Goal: Navigation & Orientation: Find specific page/section

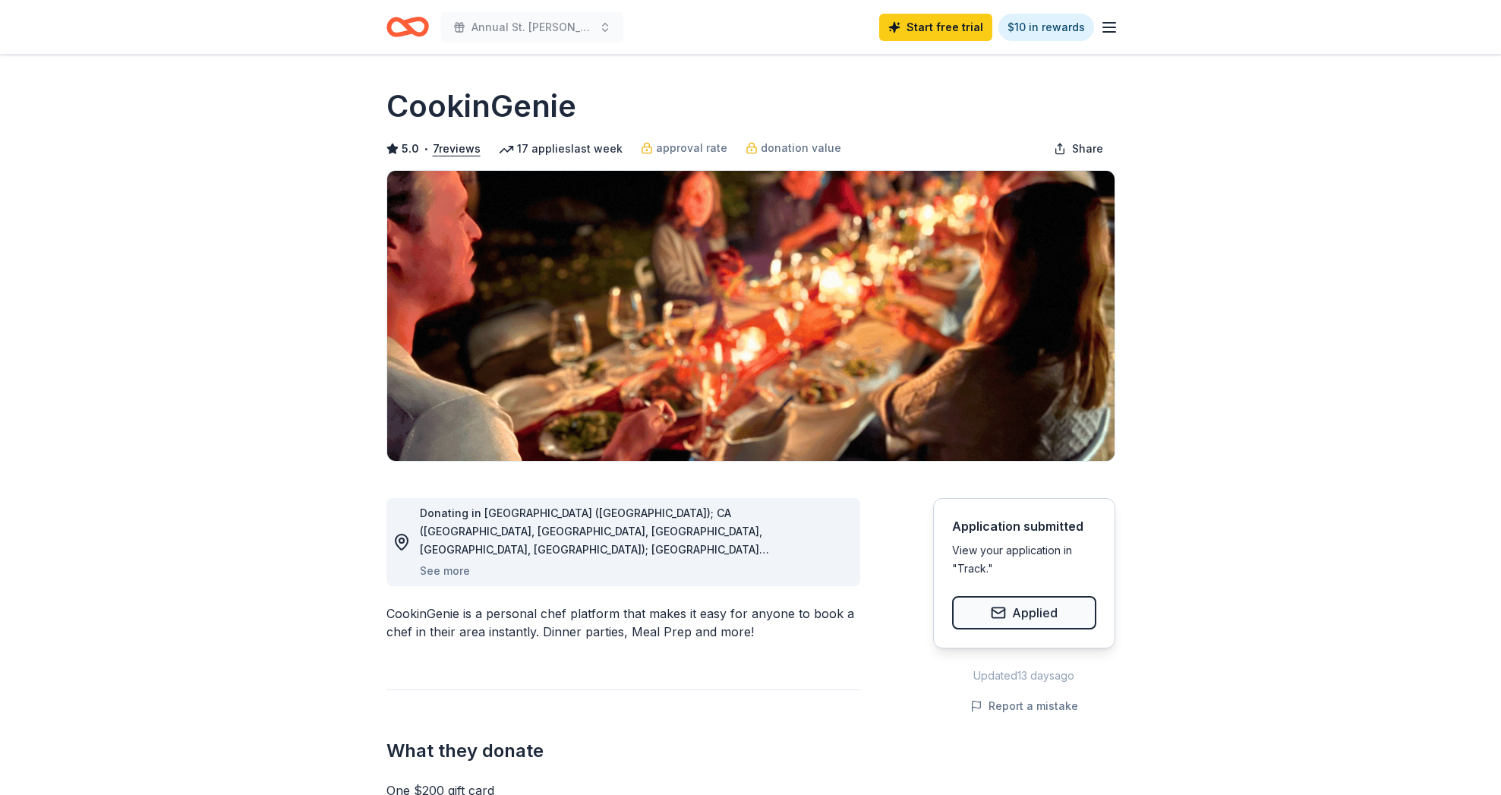
click at [1107, 23] on line "button" at bounding box center [1109, 23] width 12 height 0
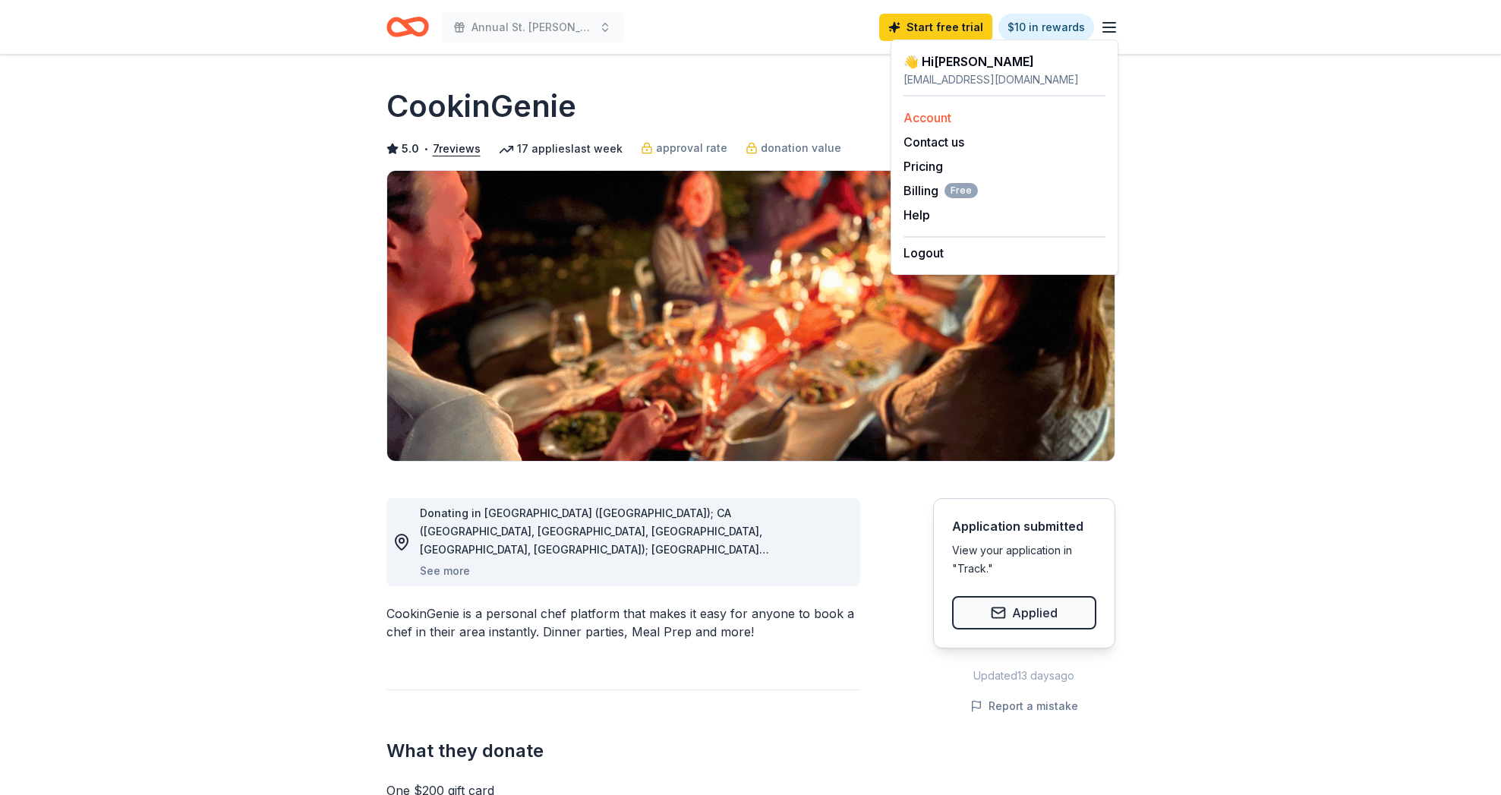
click at [934, 117] on link "Account" at bounding box center [927, 117] width 48 height 15
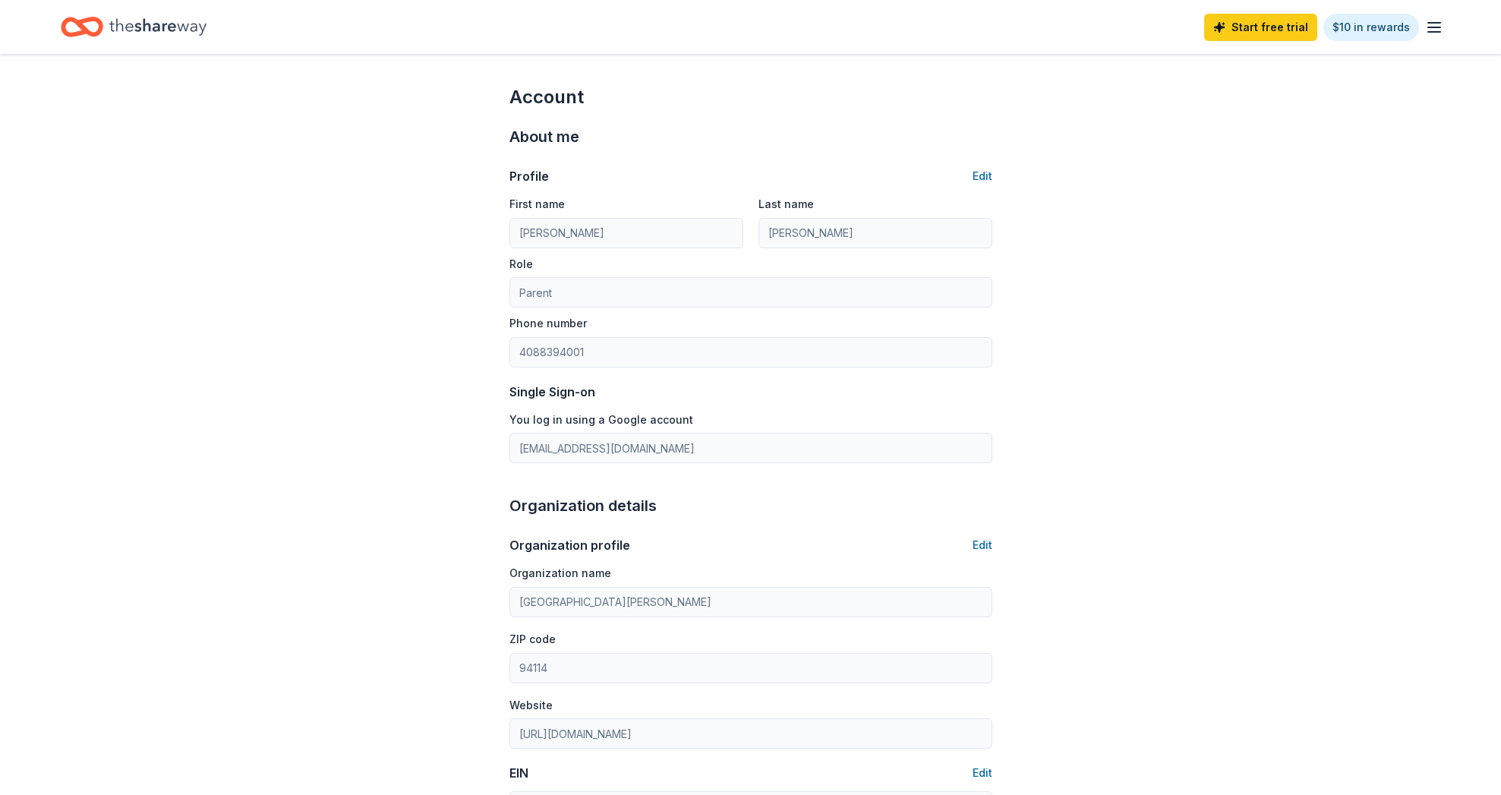
click at [127, 17] on icon "Home" at bounding box center [157, 26] width 97 height 31
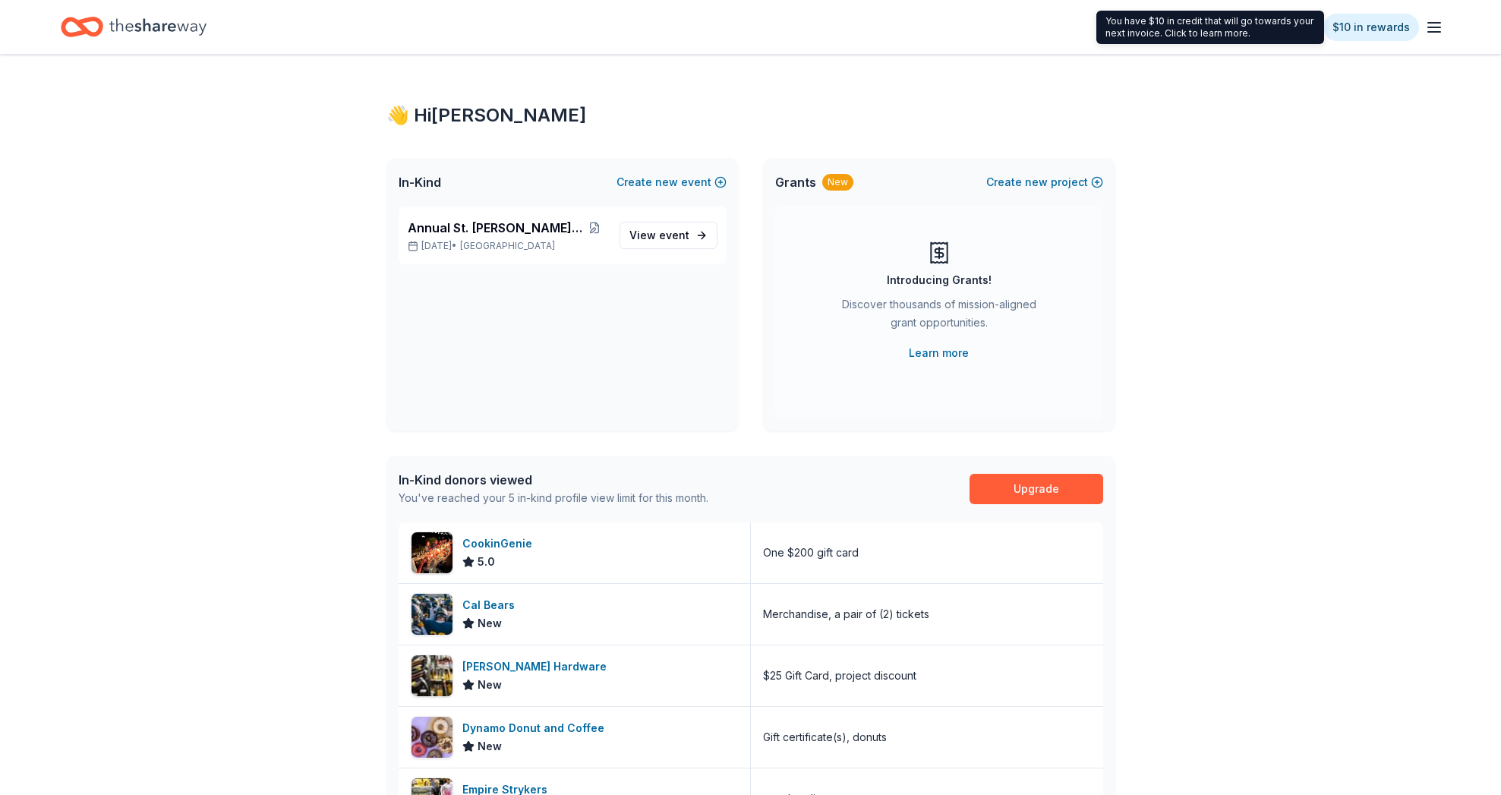
click at [1432, 25] on icon "button" at bounding box center [1434, 27] width 18 height 18
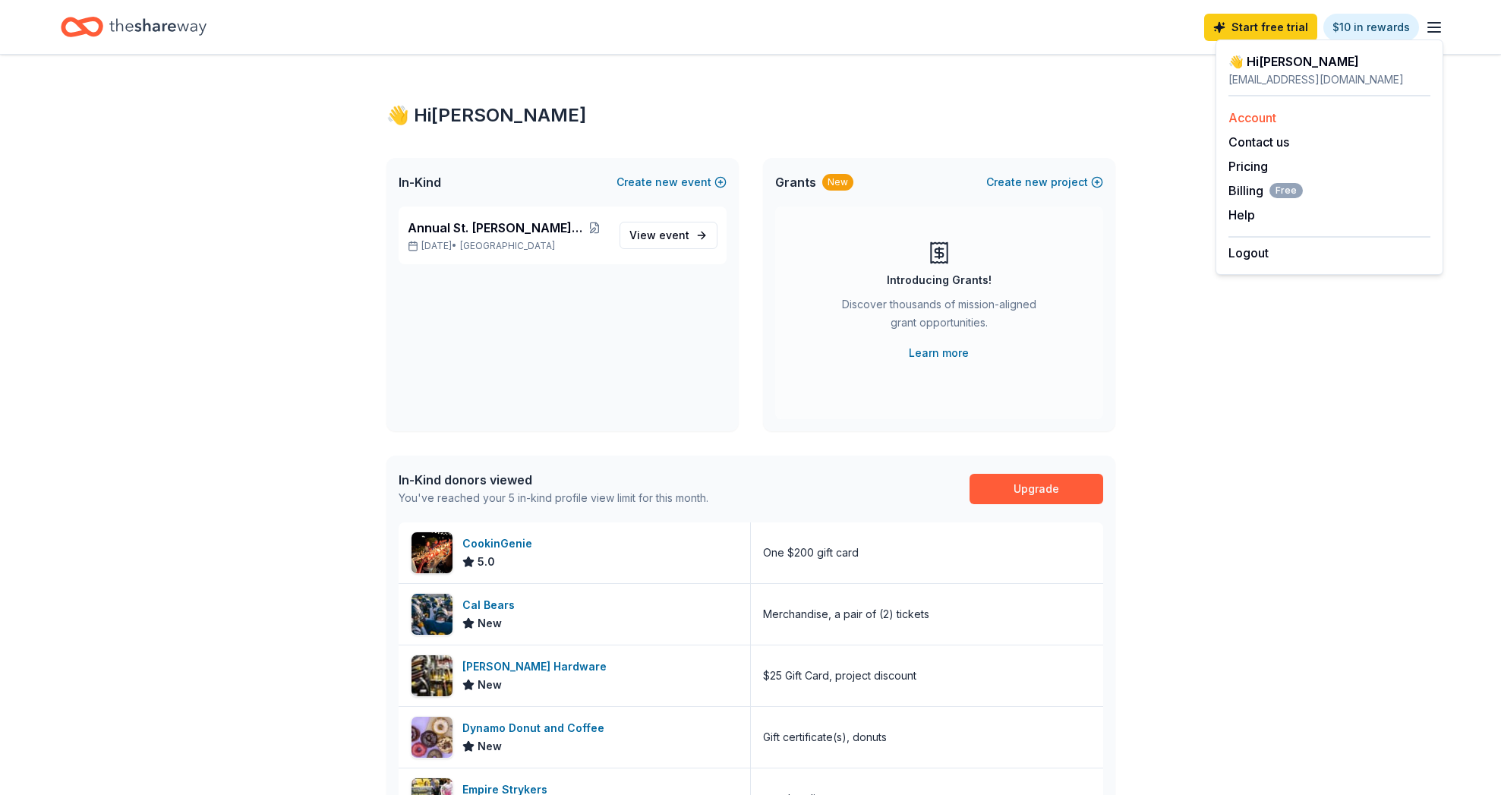
click at [1246, 119] on link "Account" at bounding box center [1252, 117] width 48 height 15
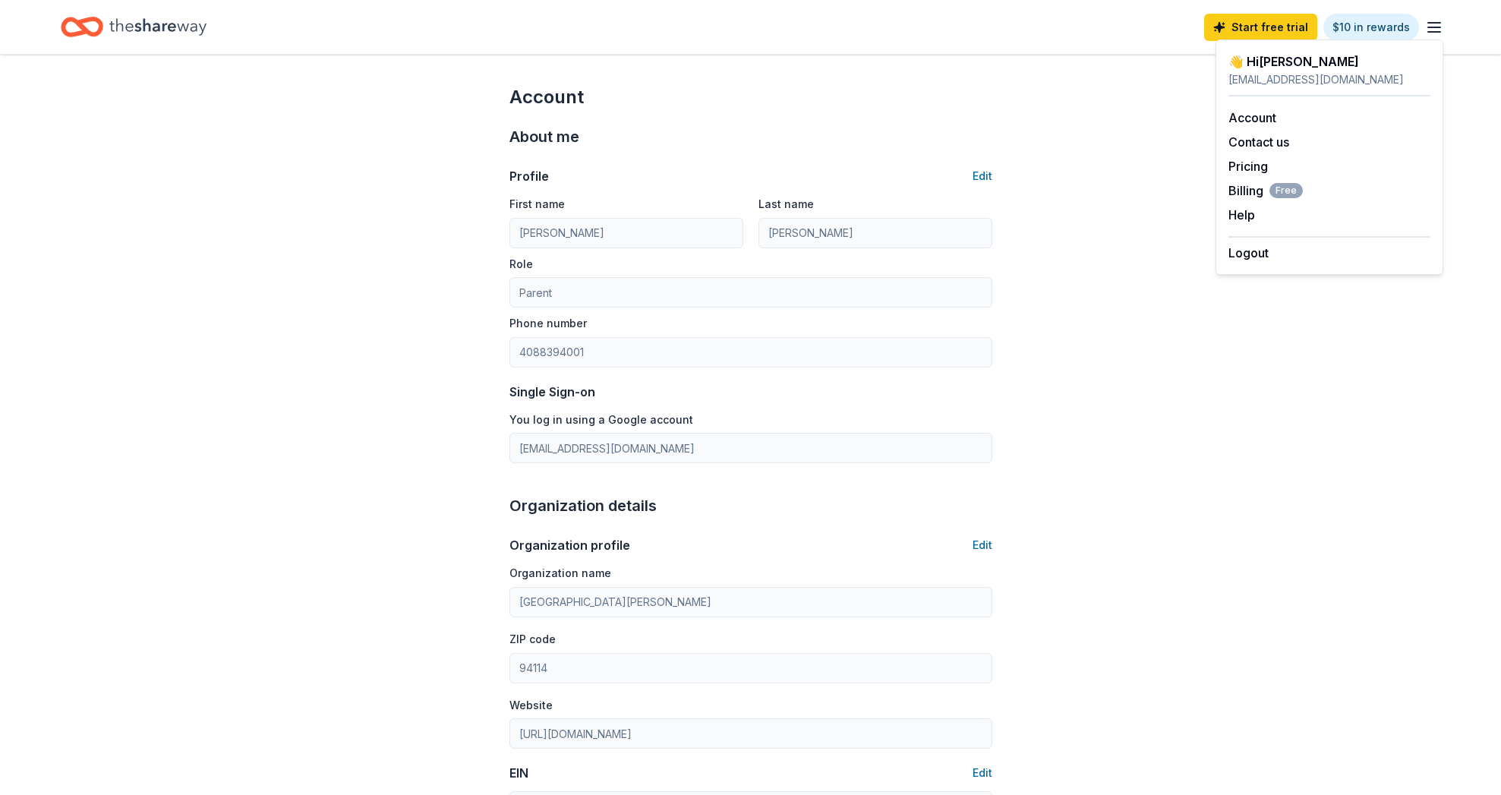
click at [97, 29] on icon "Home" at bounding box center [82, 27] width 43 height 36
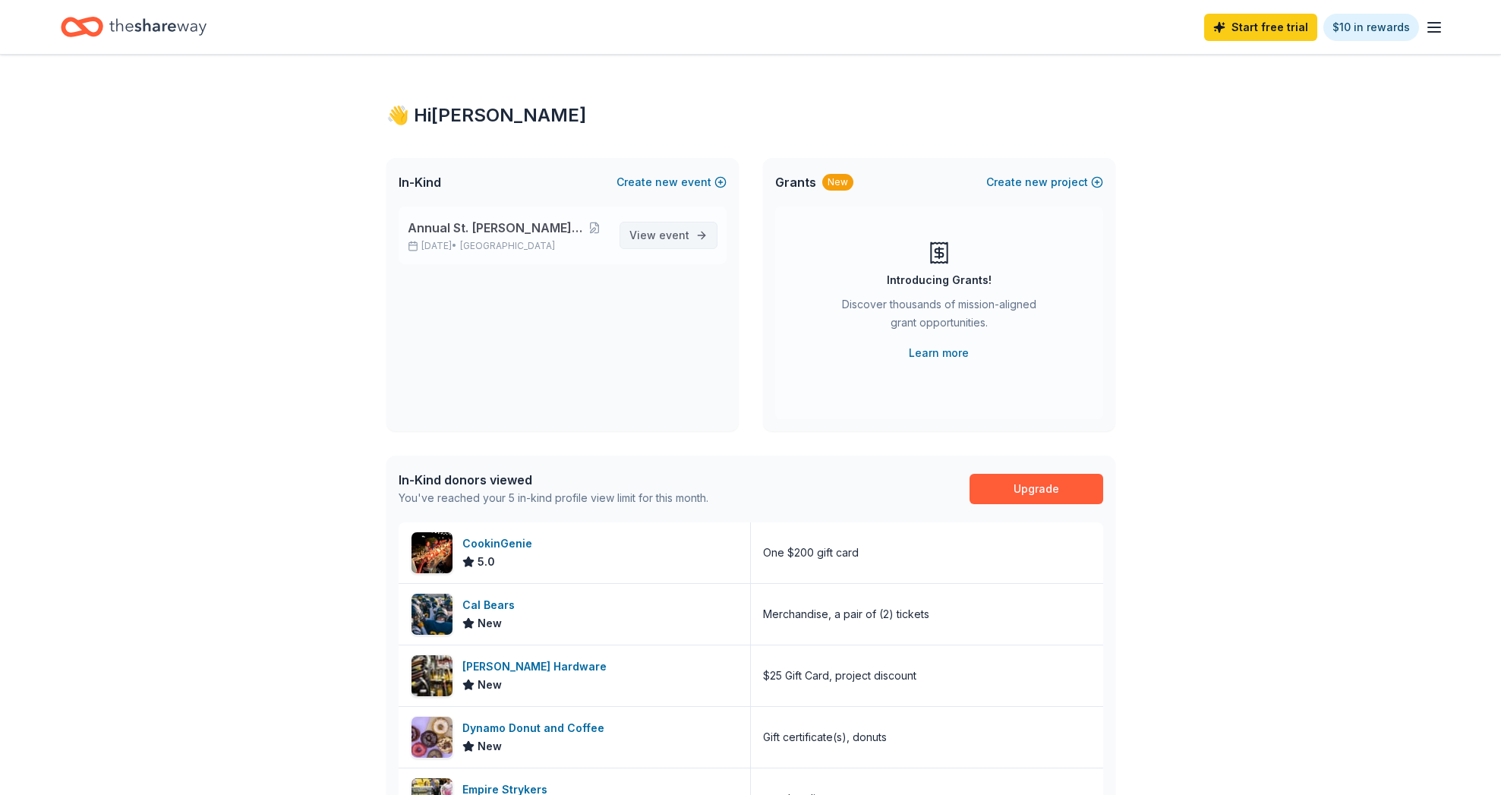
click at [651, 238] on span "View event" at bounding box center [659, 235] width 60 height 18
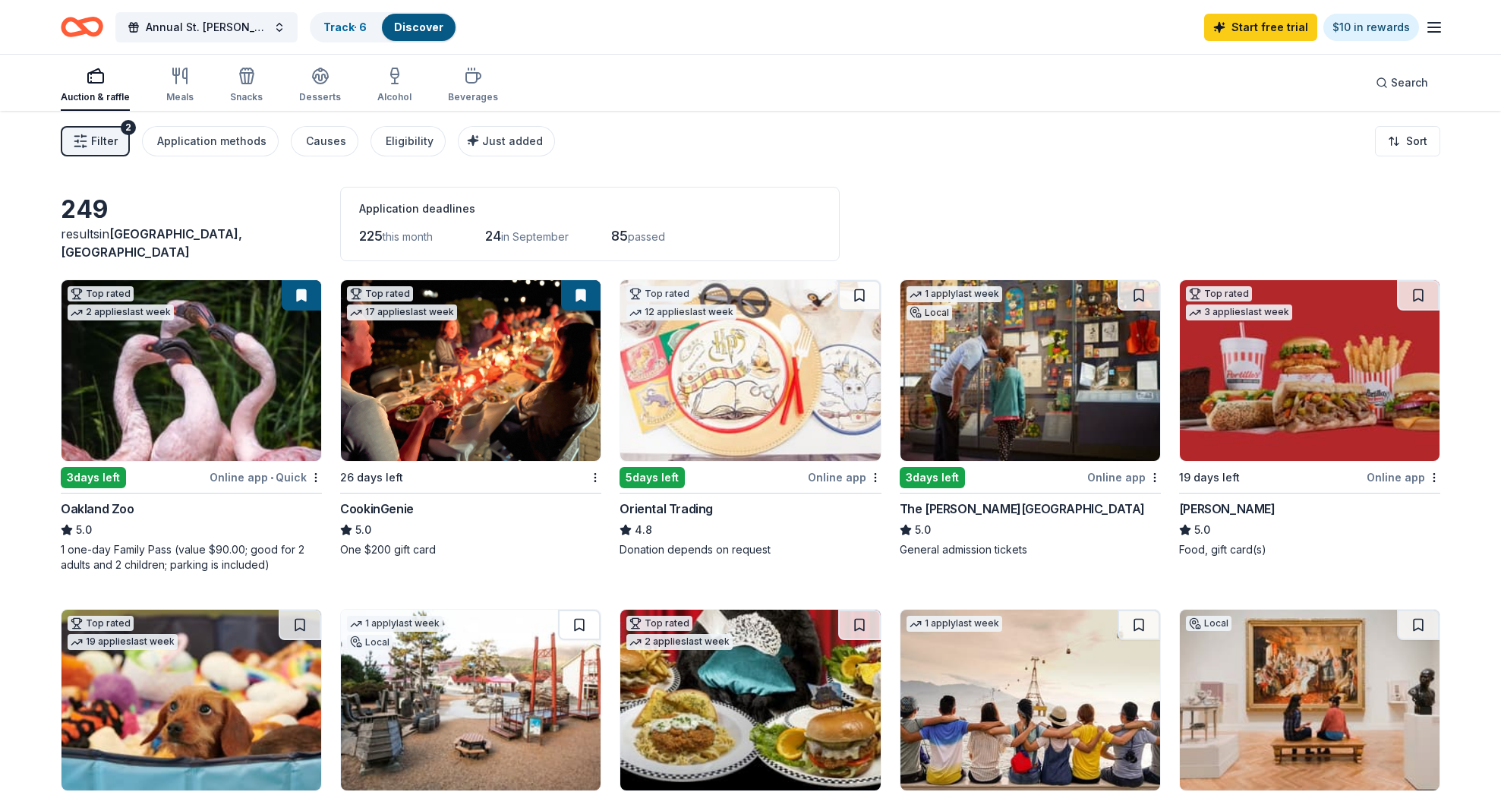
click at [118, 142] on button "Filter 2" at bounding box center [95, 141] width 69 height 30
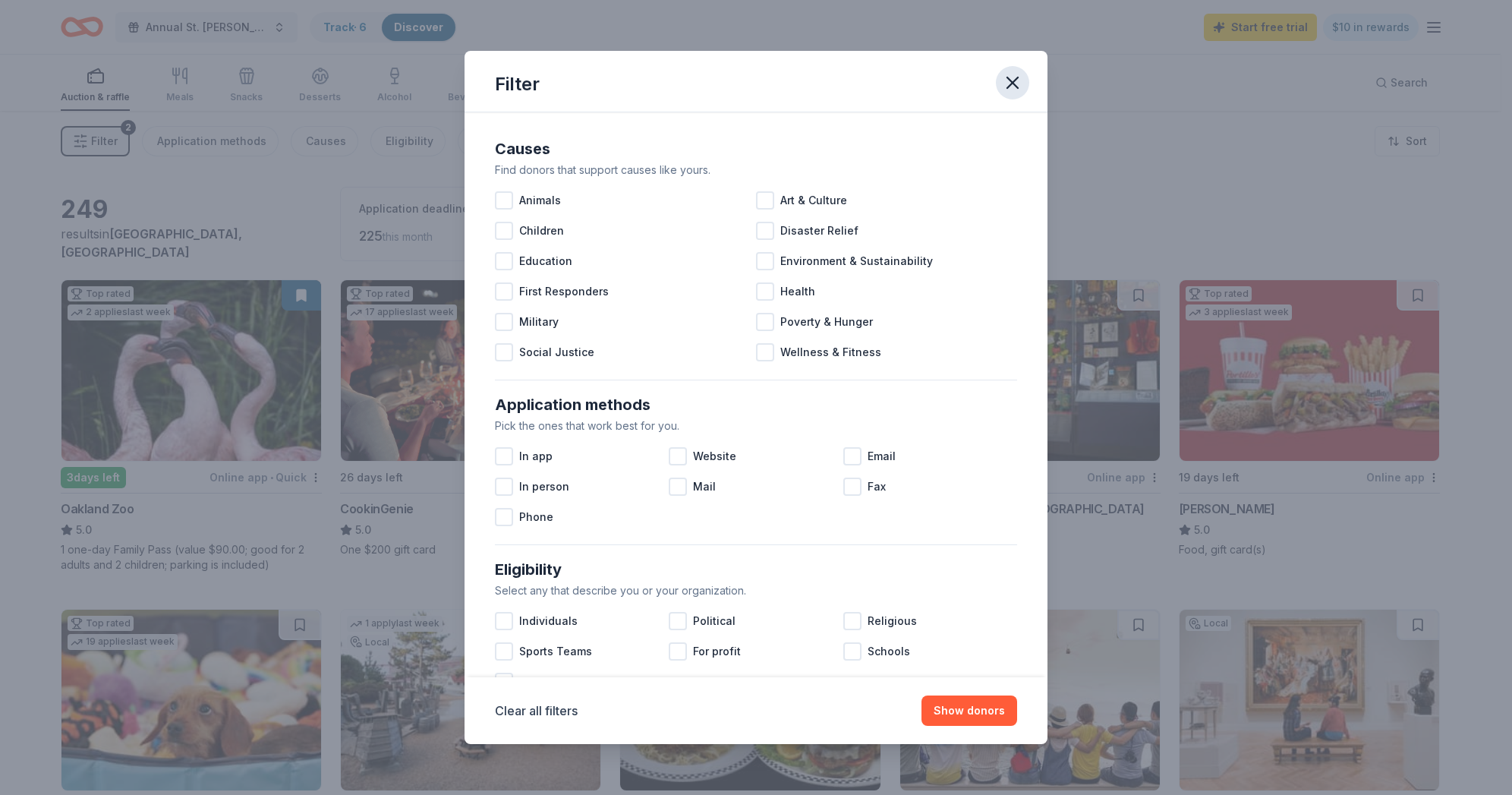
click at [1013, 80] on icon "button" at bounding box center [1012, 82] width 21 height 21
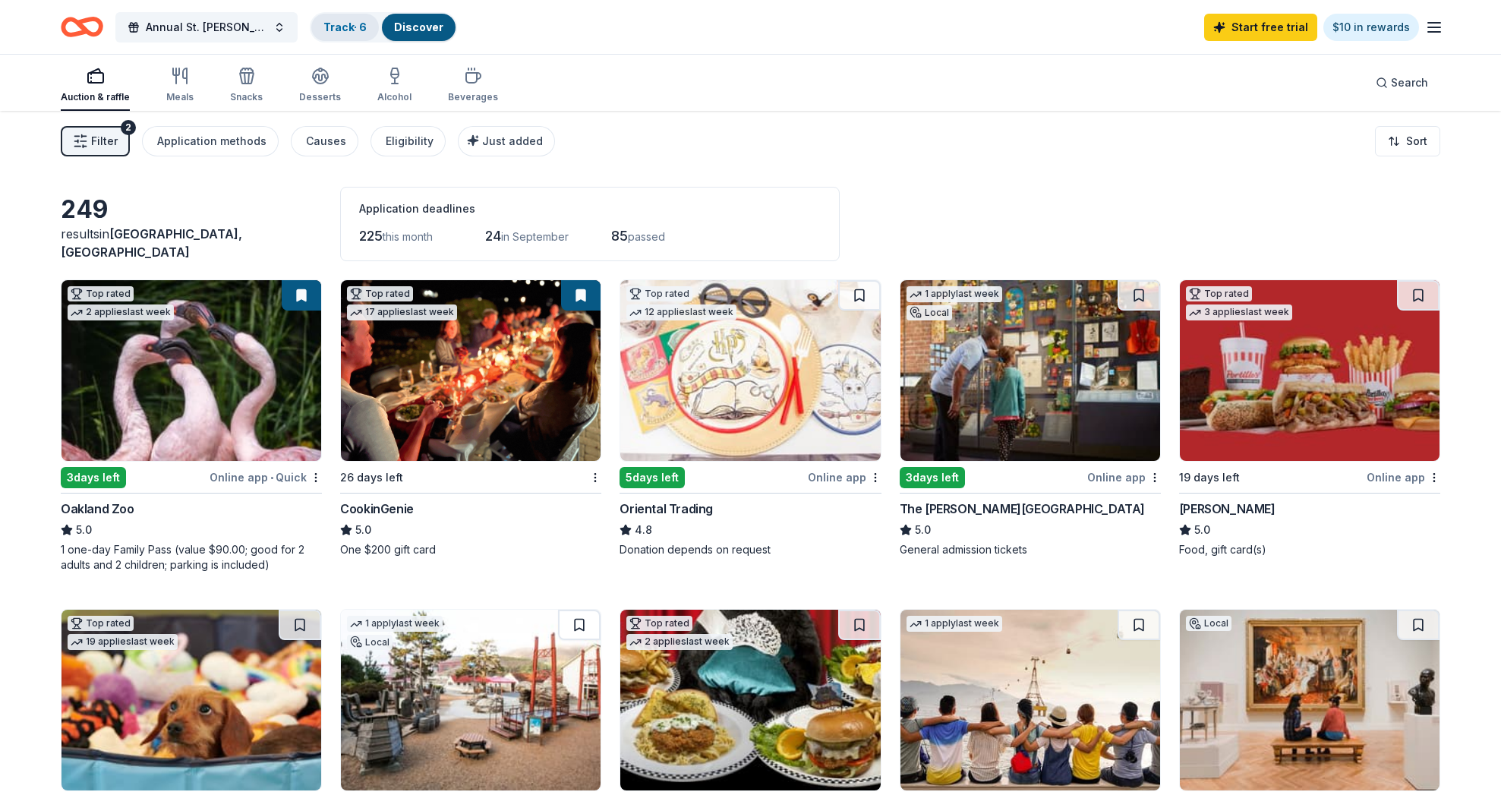
click at [361, 26] on link "Track · 6" at bounding box center [344, 26] width 43 height 13
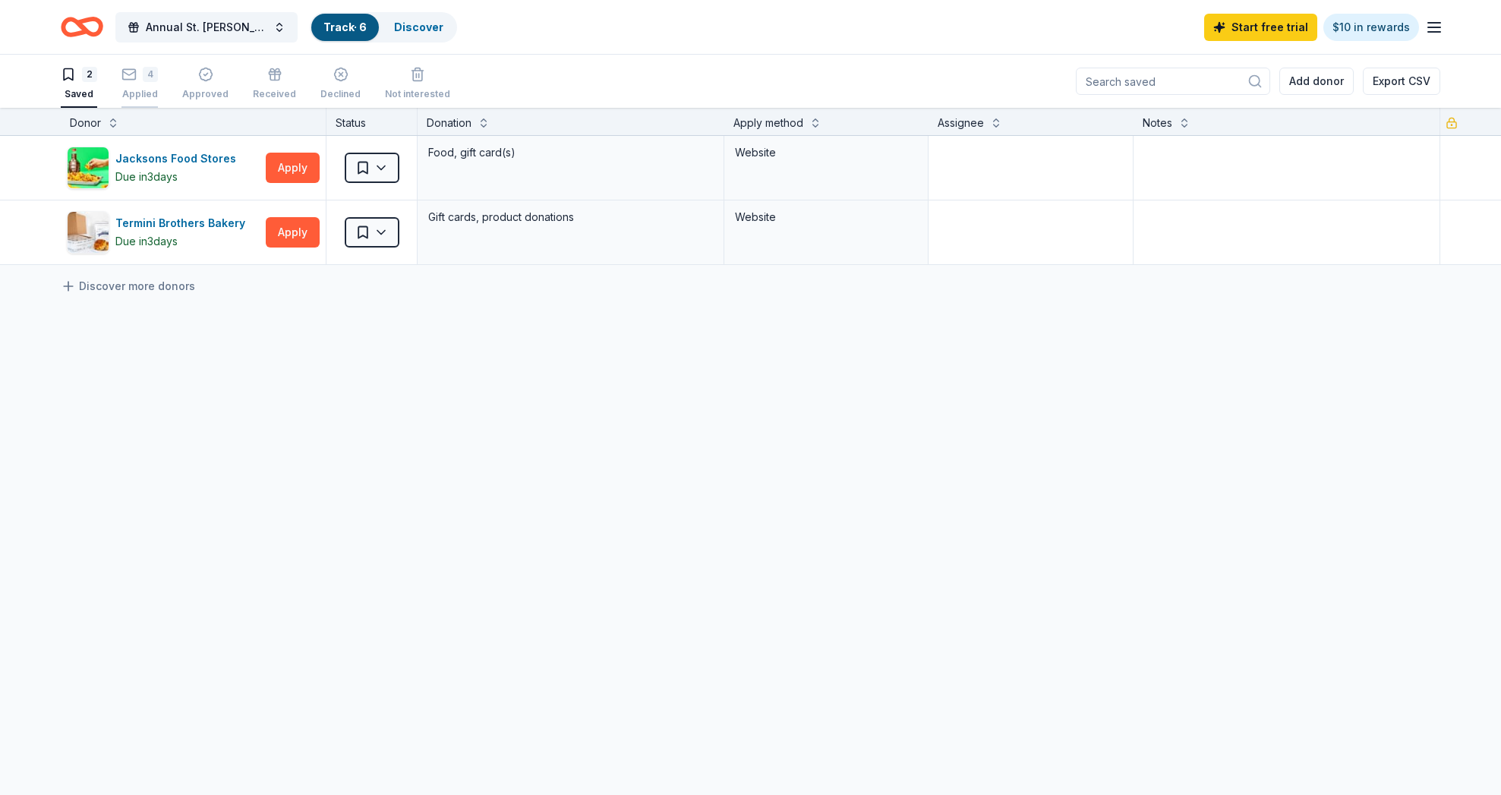
click at [132, 69] on rect "button" at bounding box center [129, 74] width 13 height 10
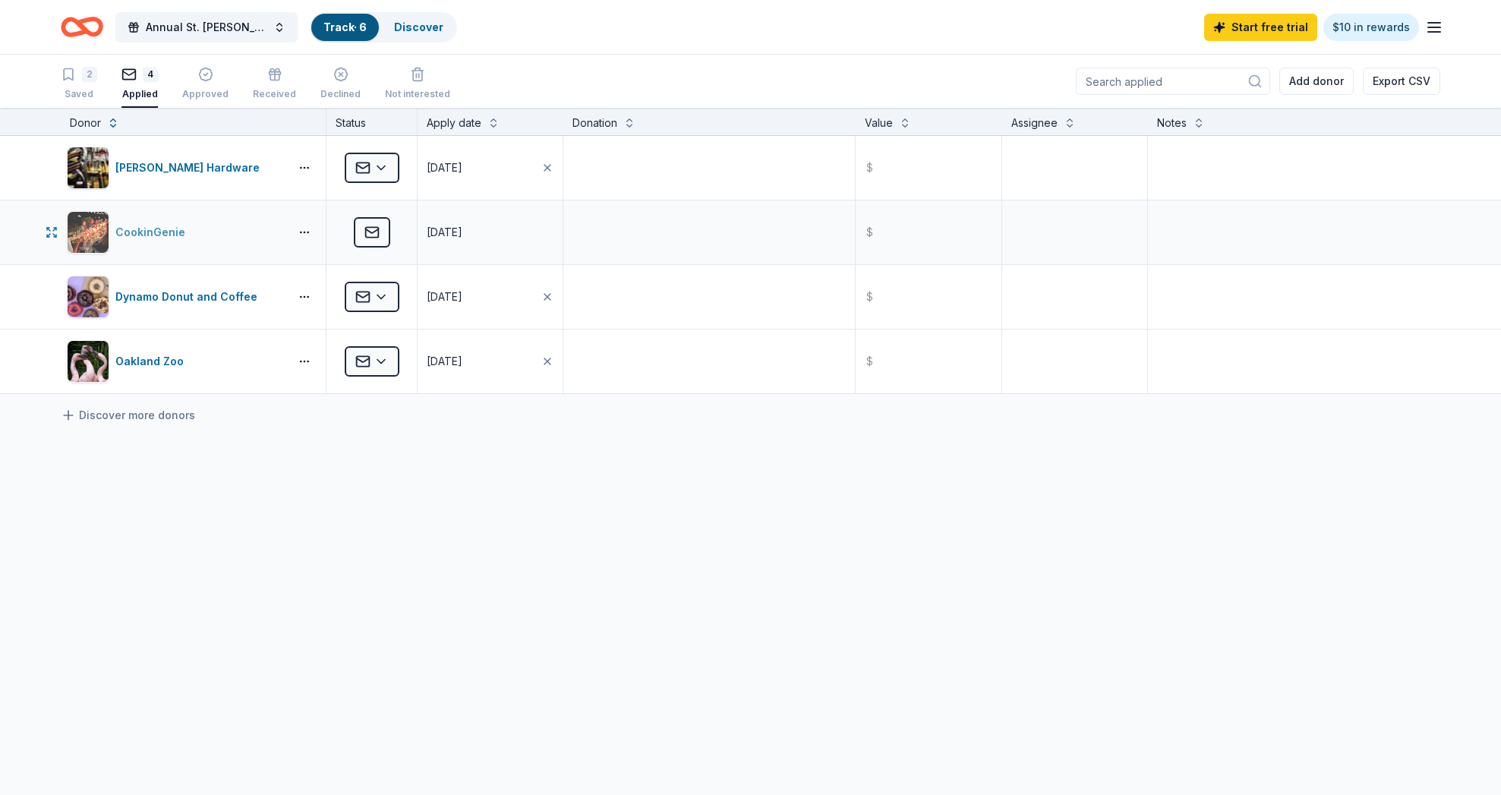
click at [156, 225] on div "CookinGenie" at bounding box center [153, 232] width 76 height 18
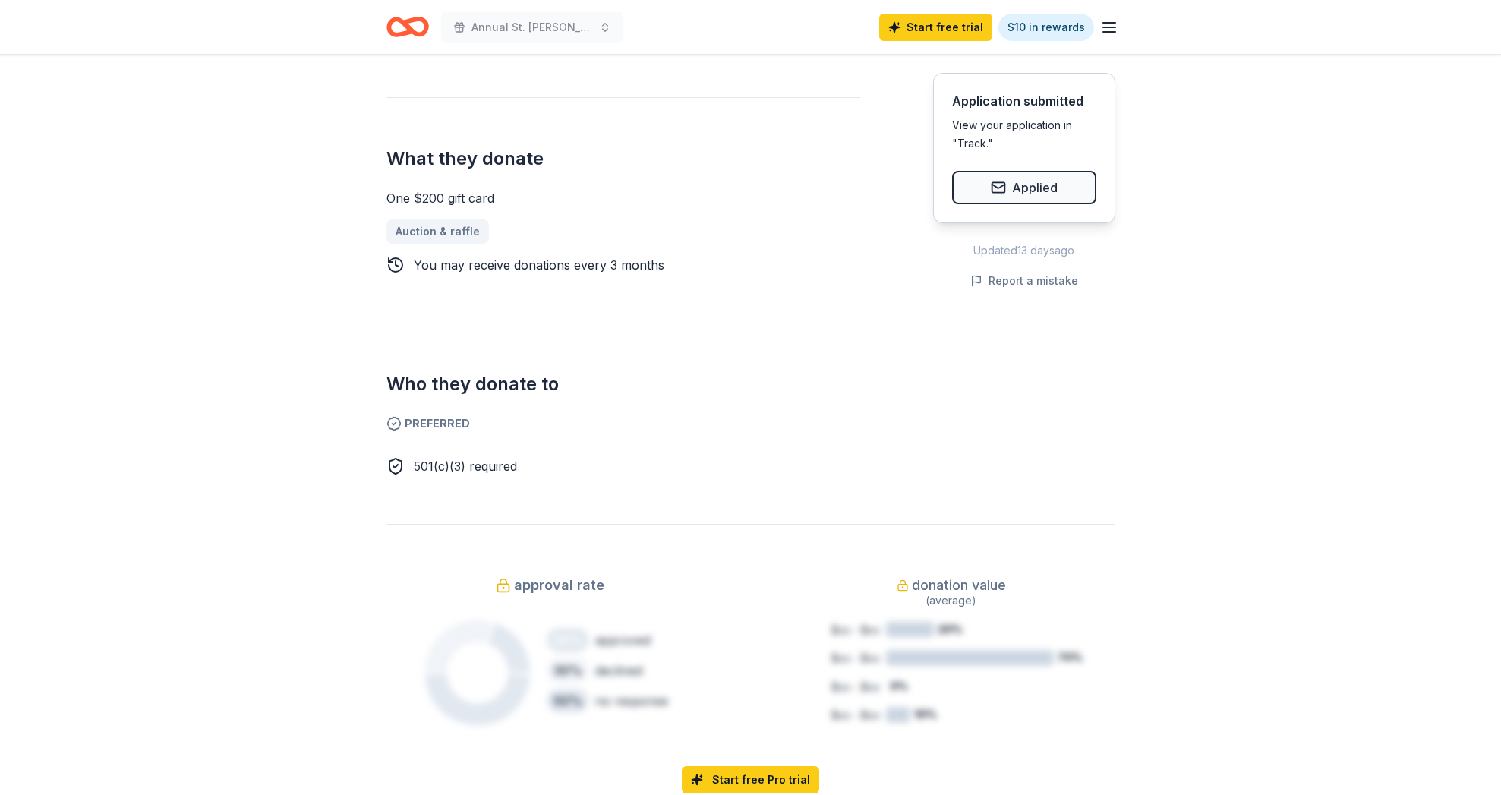
scroll to position [604, 0]
